Goal: Check status: Check status

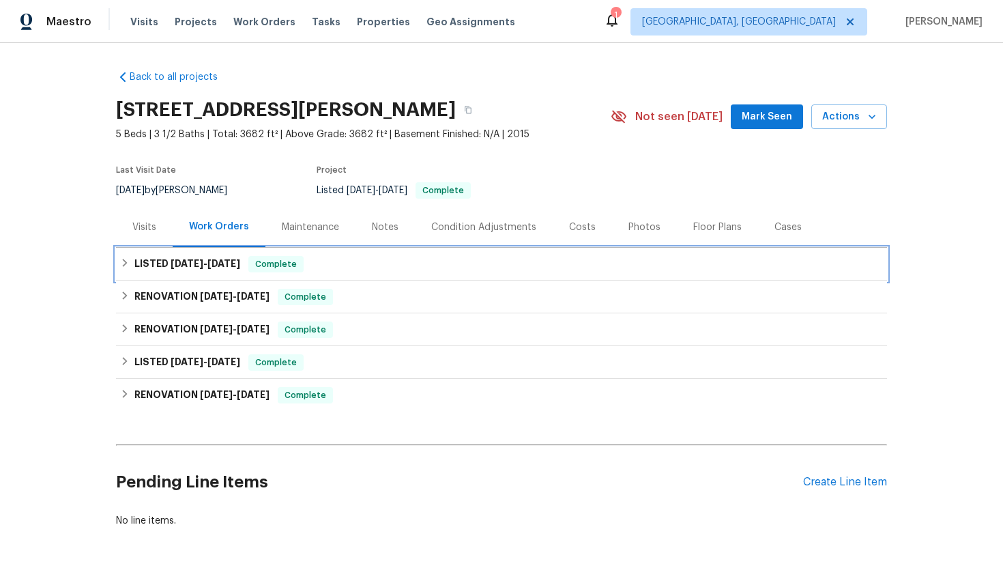
click at [482, 267] on div "LISTED 7/18/25 - 7/21/25 Complete" at bounding box center [501, 264] width 763 height 16
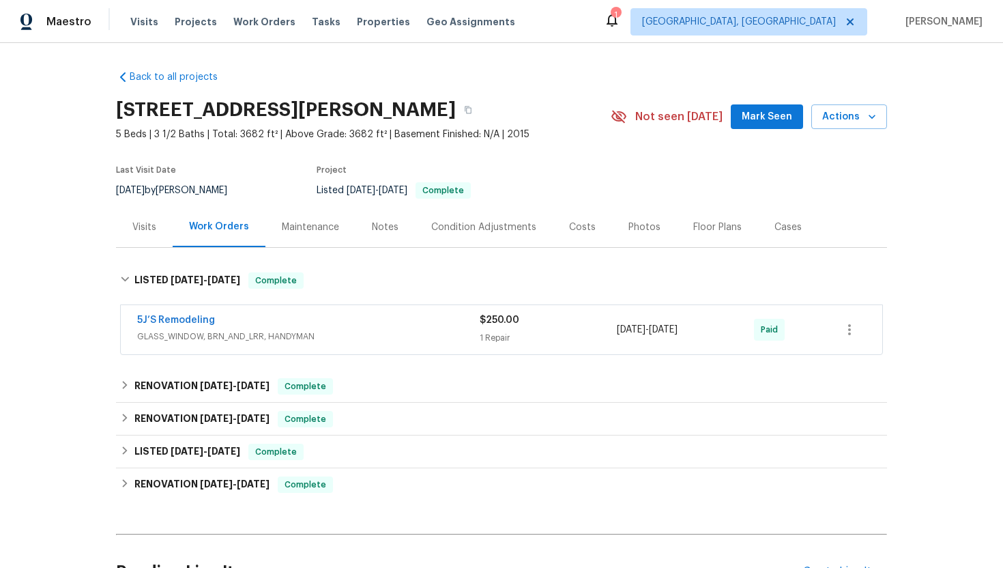
click at [375, 314] on div "5J’S Remodeling" at bounding box center [308, 321] width 343 height 16
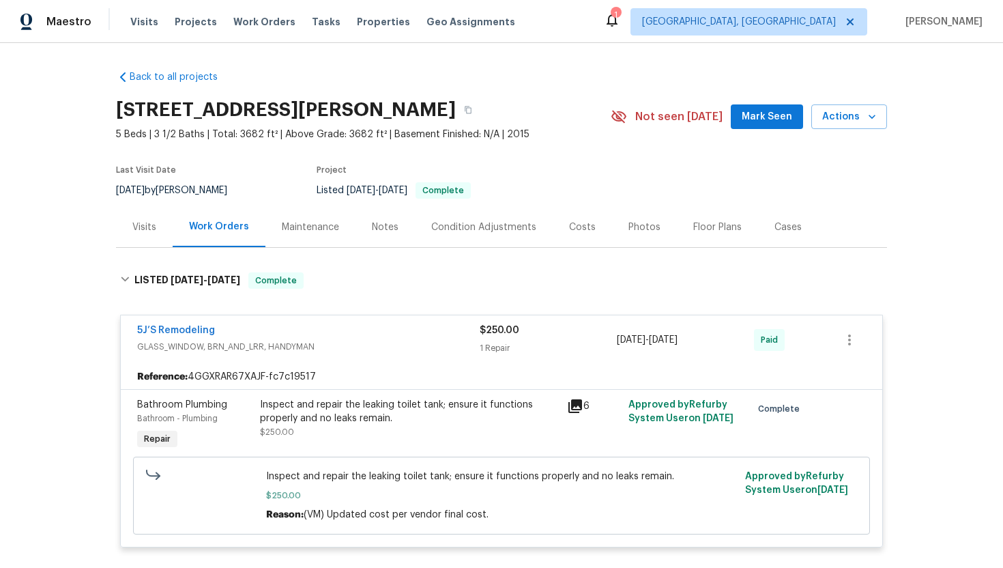
click at [374, 330] on div "5J’S Remodeling" at bounding box center [308, 331] width 343 height 16
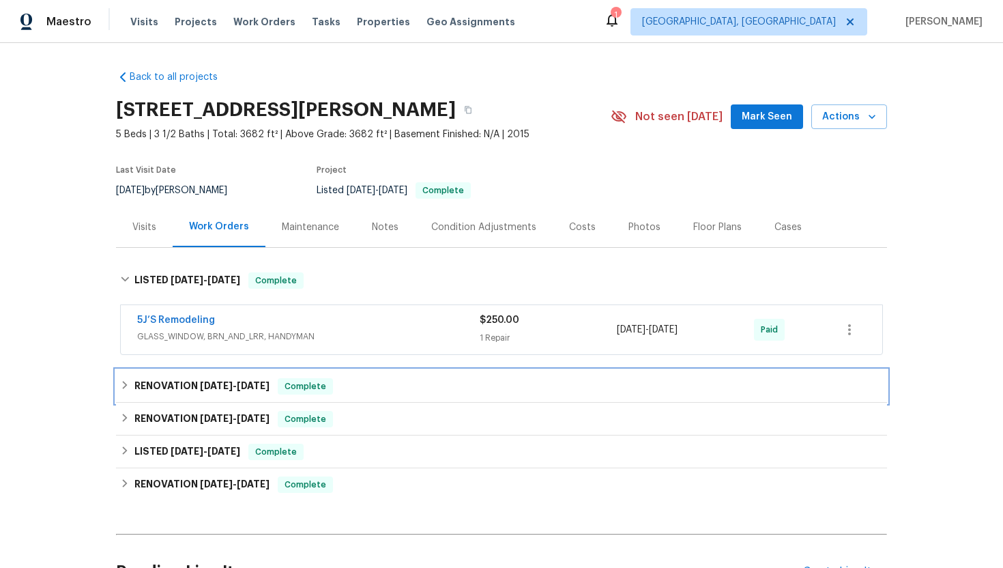
click at [398, 389] on div "RENOVATION 6/14/25 - 6/18/25 Complete" at bounding box center [501, 386] width 763 height 16
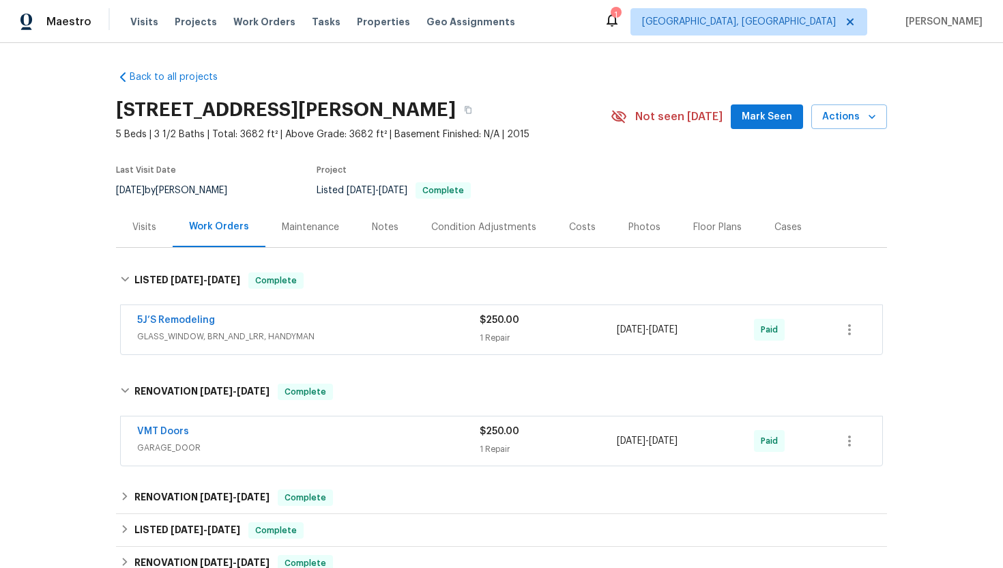
click at [370, 446] on span "GARAGE_DOOR" at bounding box center [308, 448] width 343 height 14
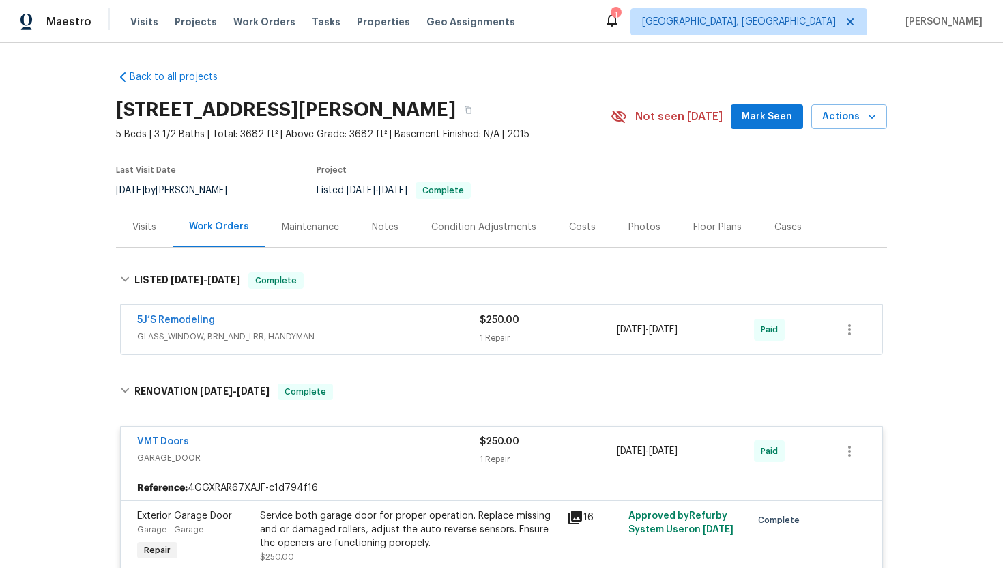
click at [287, 321] on div "5J’S Remodeling" at bounding box center [308, 321] width 343 height 16
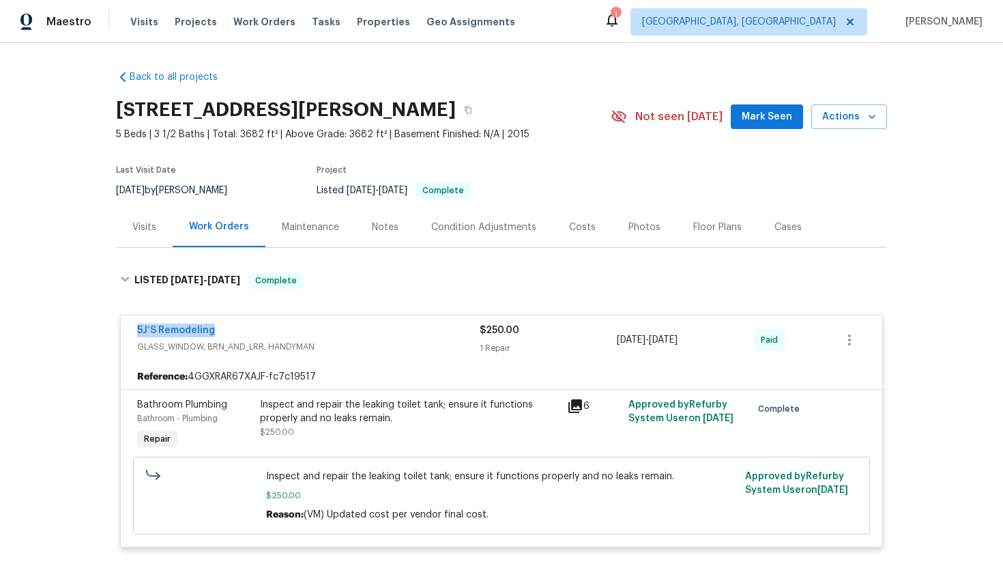
drag, startPoint x: 246, startPoint y: 330, endPoint x: 131, endPoint y: 323, distance: 114.8
click at [131, 323] on div "5J’S Remodeling GLASS_WINDOW, BRN_AND_LRR, HANDYMAN $250.00 1 Repair 7/18/2025 …" at bounding box center [501, 339] width 761 height 49
copy link "5J’S Remodeling"
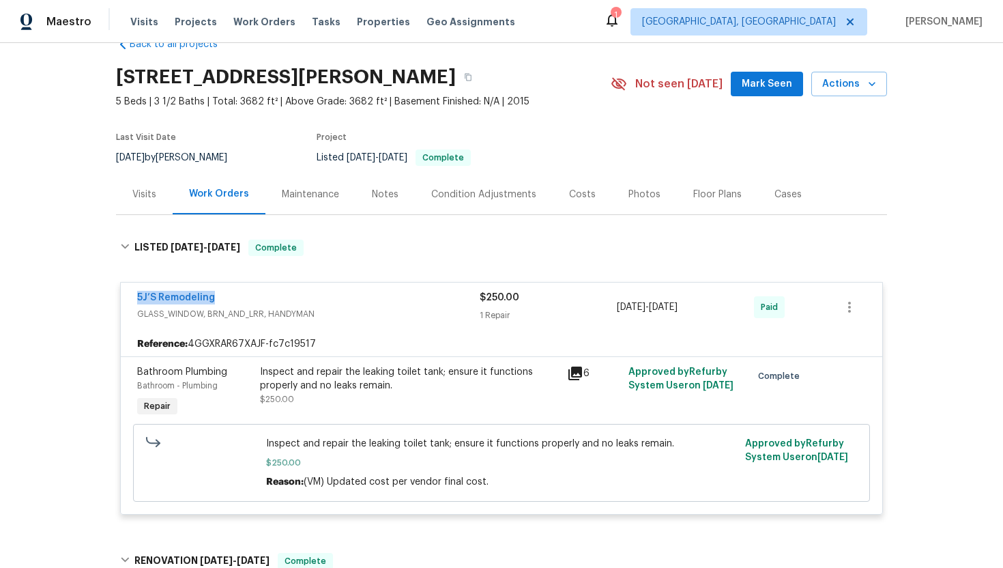
scroll to position [35, 0]
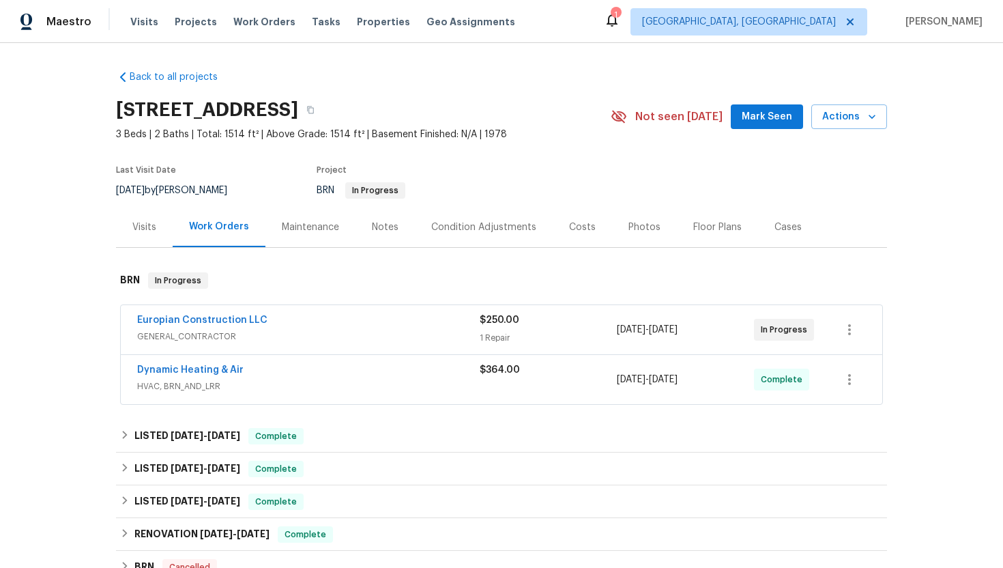
click at [147, 222] on div "Visits" at bounding box center [144, 227] width 24 height 14
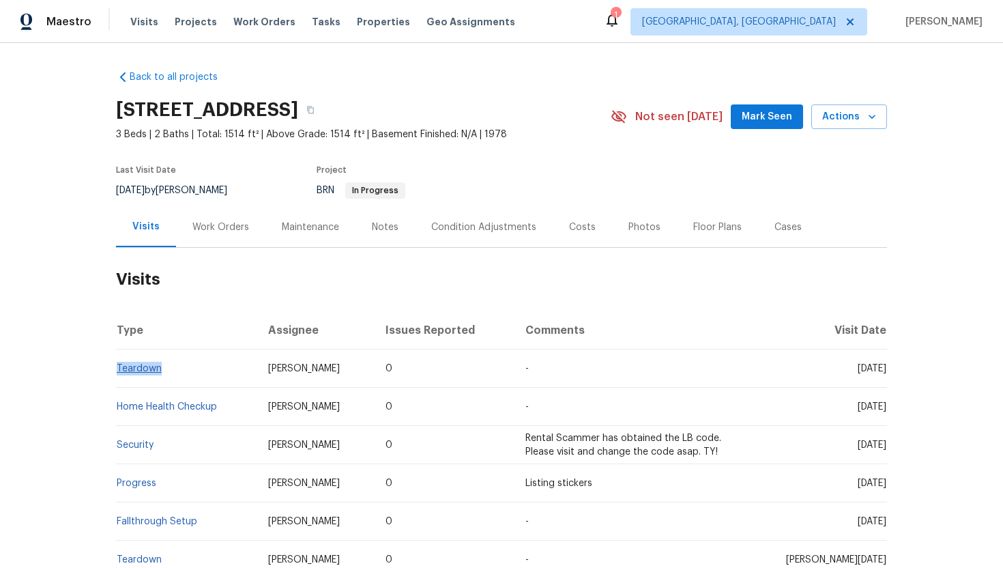
drag, startPoint x: 205, startPoint y: 368, endPoint x: 119, endPoint y: 365, distance: 86.0
click at [119, 365] on td "Teardown" at bounding box center [186, 368] width 141 height 38
copy link "Teardown"
drag, startPoint x: 830, startPoint y: 369, endPoint x: 885, endPoint y: 366, distance: 55.3
click at [885, 366] on span "Wed, Sep 24 2025" at bounding box center [872, 369] width 29 height 10
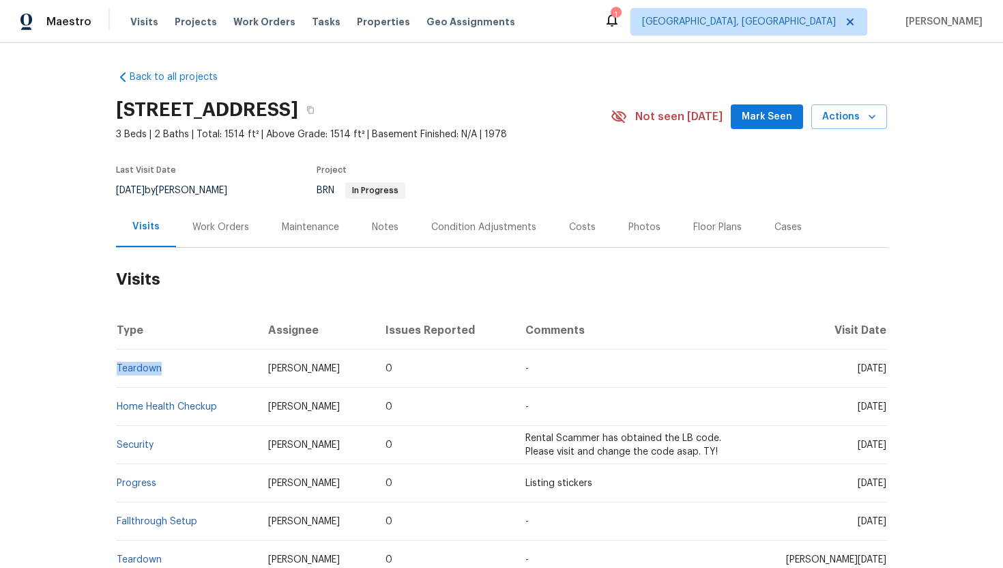
copy span "Sep 24 2025"
